Goal: Task Accomplishment & Management: Complete application form

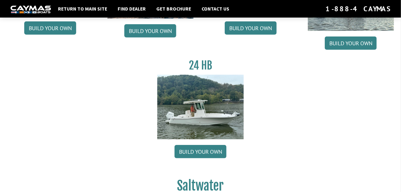
scroll to position [142, 0]
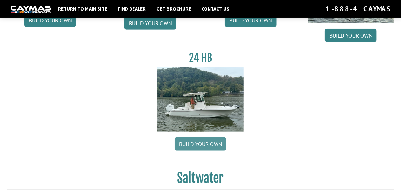
click at [201, 144] on link "Build your own" at bounding box center [201, 143] width 52 height 13
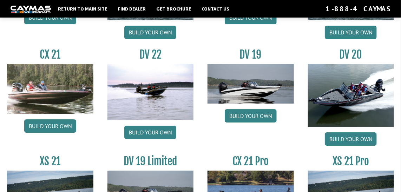
scroll to position [749, 0]
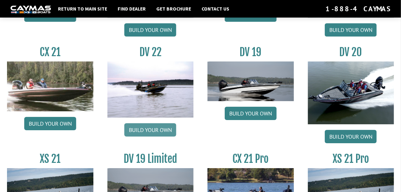
click at [151, 127] on link "Build your own" at bounding box center [150, 129] width 52 height 13
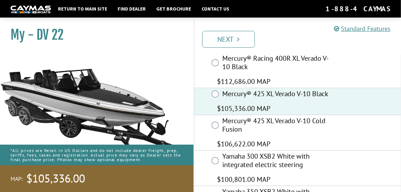
scroll to position [113, 0]
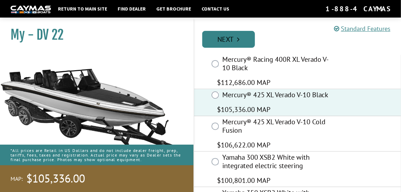
click at [235, 39] on link "Next" at bounding box center [228, 39] width 53 height 17
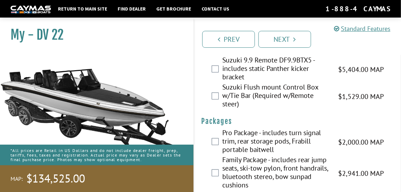
scroll to position [2363, 0]
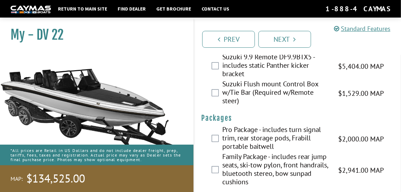
click at [219, 129] on div "Pro Package - includes turn signal trim, rear storage pods, Frabill portable ba…" at bounding box center [297, 139] width 207 height 27
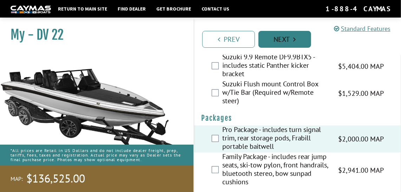
click at [282, 41] on link "Next" at bounding box center [284, 39] width 53 height 17
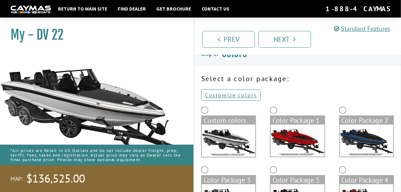
scroll to position [8, 0]
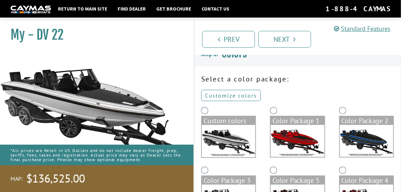
click at [236, 92] on link "Customize colors" at bounding box center [231, 95] width 60 height 11
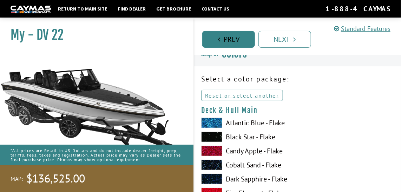
click at [236, 44] on link "Prev" at bounding box center [228, 39] width 53 height 17
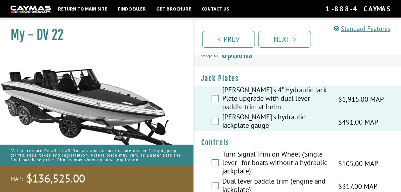
scroll to position [0, 0]
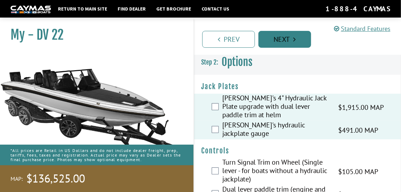
click at [290, 34] on link "Next" at bounding box center [284, 39] width 53 height 17
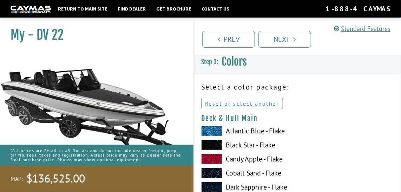
click at [258, 87] on p "Select a color package:" at bounding box center [297, 87] width 193 height 11
click at [248, 102] on link "Reset or select another" at bounding box center [242, 103] width 82 height 11
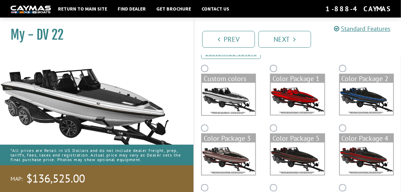
scroll to position [50, 0]
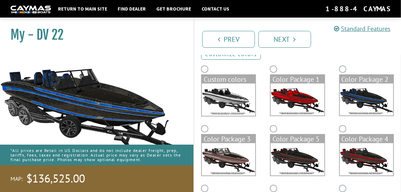
click at [249, 55] on link "Customize colors" at bounding box center [231, 53] width 60 height 11
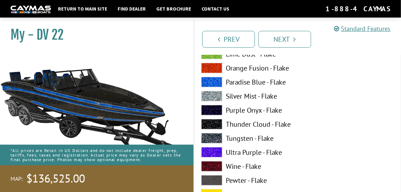
scroll to position [226, 0]
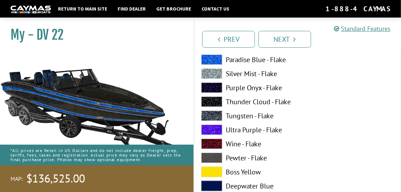
click at [210, 114] on span at bounding box center [211, 116] width 21 height 11
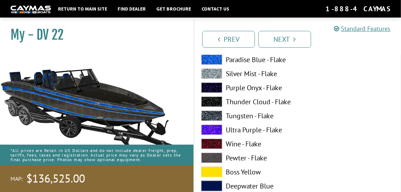
click at [216, 100] on span at bounding box center [211, 102] width 21 height 11
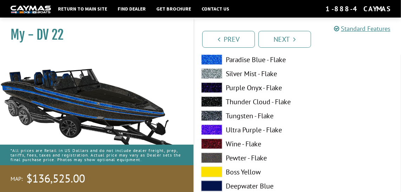
click at [216, 100] on span at bounding box center [211, 102] width 21 height 11
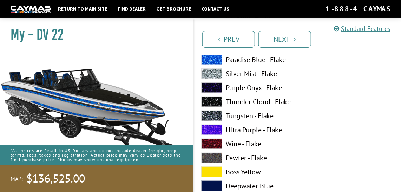
click at [216, 100] on span at bounding box center [211, 102] width 21 height 11
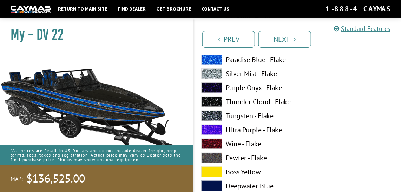
click at [217, 73] on span at bounding box center [211, 73] width 21 height 11
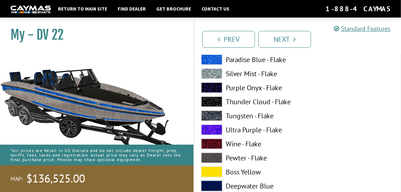
click at [216, 156] on span at bounding box center [211, 158] width 21 height 11
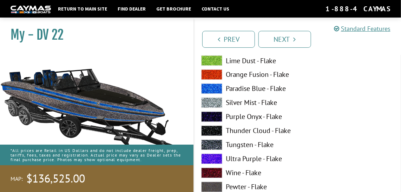
scroll to position [1358, 0]
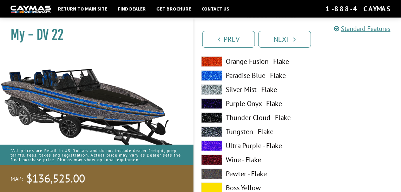
click at [213, 173] on span at bounding box center [211, 174] width 21 height 11
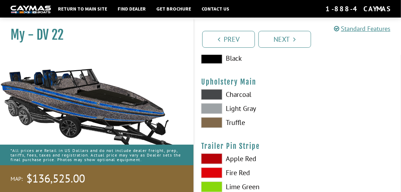
scroll to position [3463, 0]
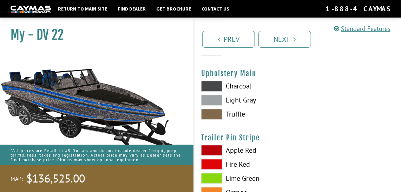
click at [207, 113] on span at bounding box center [211, 114] width 21 height 11
click at [215, 112] on span at bounding box center [211, 114] width 21 height 11
click at [214, 83] on span at bounding box center [211, 86] width 21 height 11
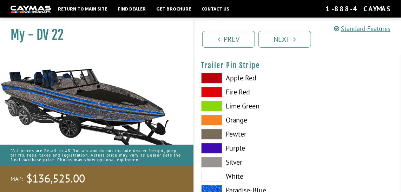
scroll to position [3548, 0]
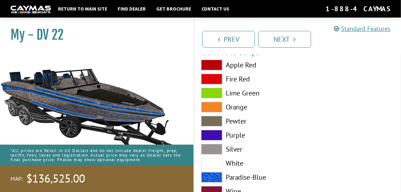
click at [213, 175] on span at bounding box center [211, 177] width 21 height 11
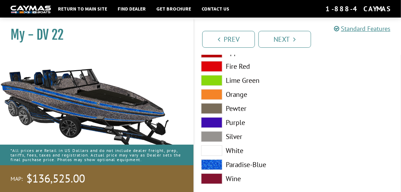
scroll to position [3572, 0]
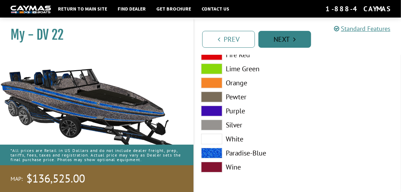
click at [283, 38] on link "Next" at bounding box center [284, 39] width 53 height 17
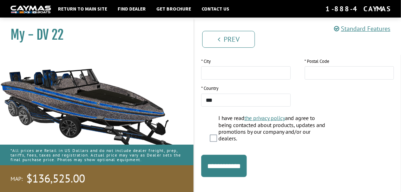
scroll to position [209, 0]
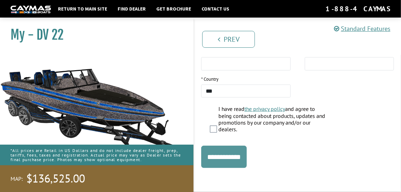
click at [226, 157] on input "**********" at bounding box center [224, 157] width 46 height 22
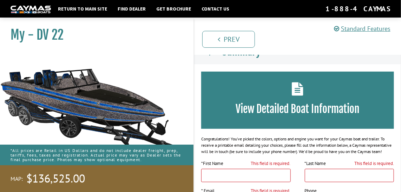
scroll to position [0, 0]
